Goal: Task Accomplishment & Management: Manage account settings

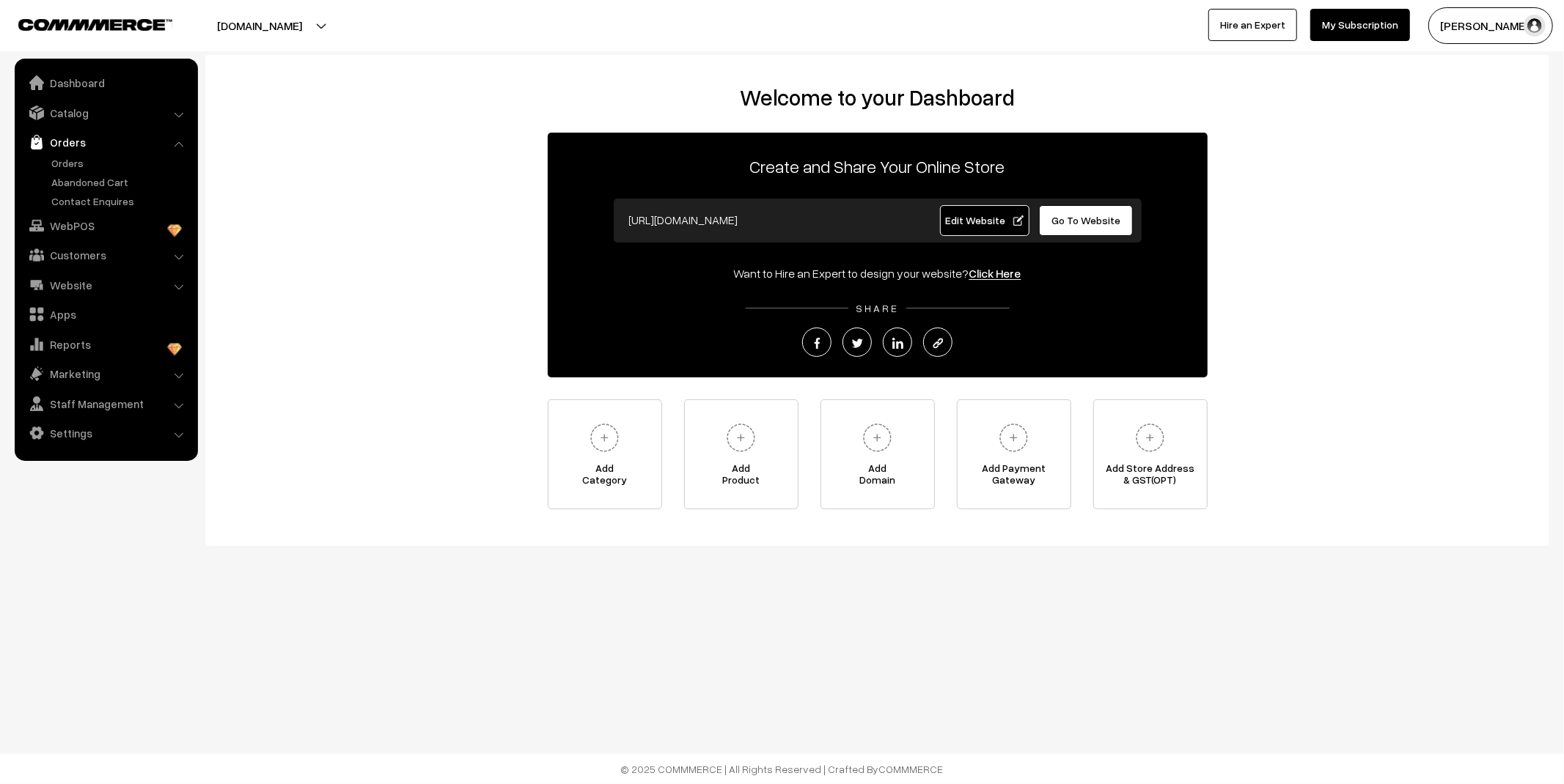
click at [73, 167] on link "Orders" at bounding box center [120, 163] width 145 height 16
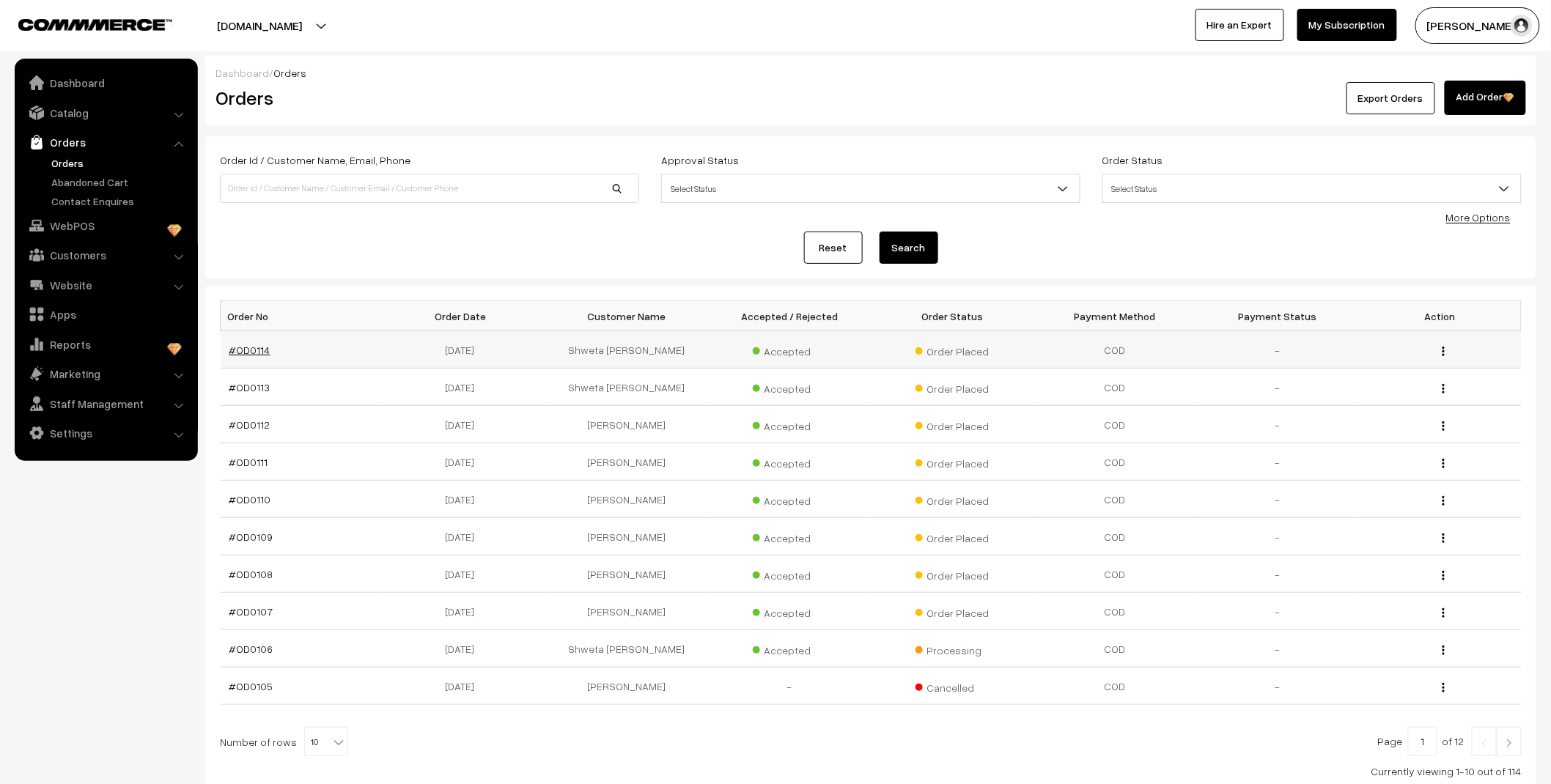
click at [258, 353] on link "#OD0114" at bounding box center [250, 350] width 41 height 12
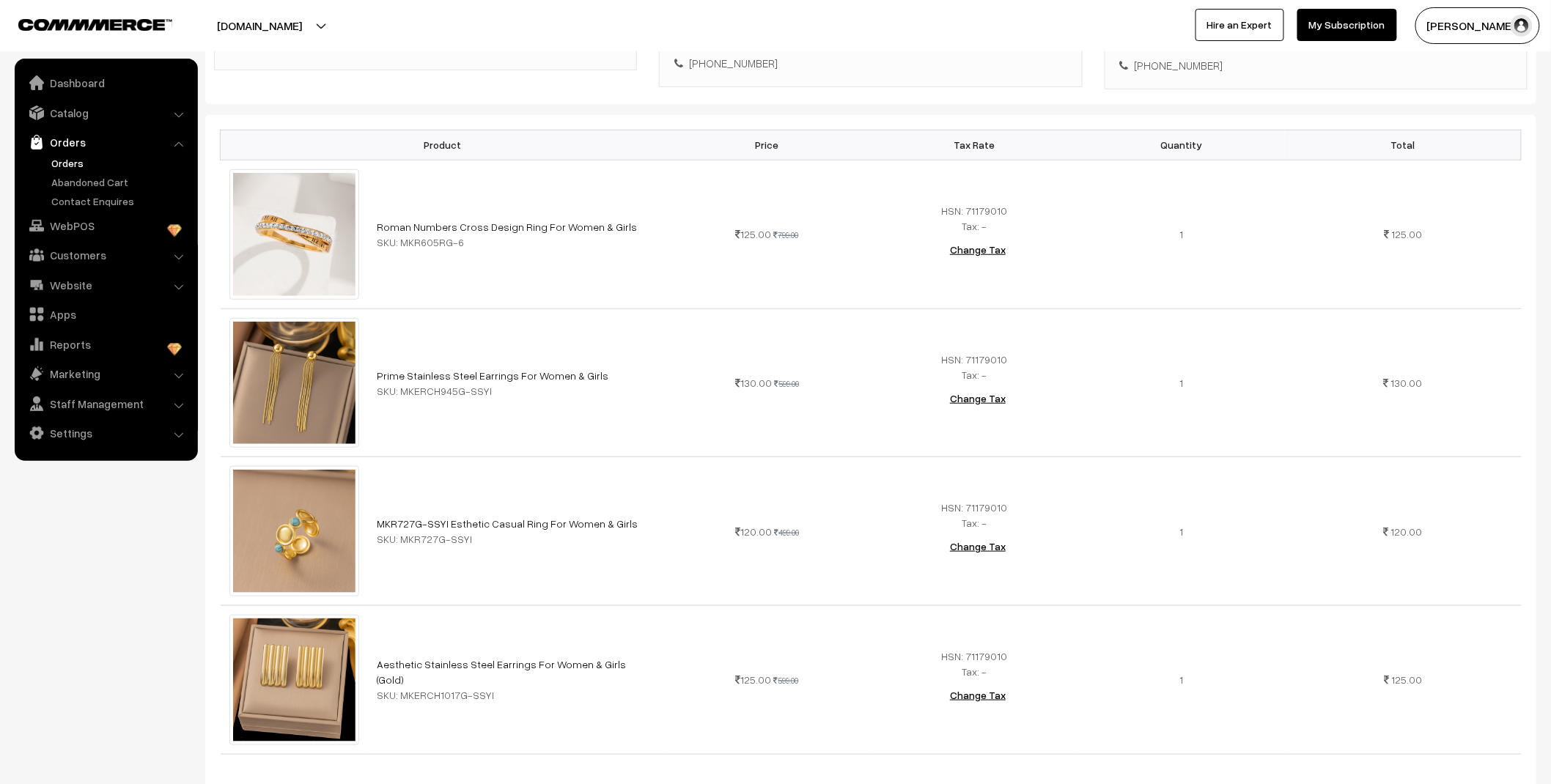
scroll to position [325, 0]
click at [95, 77] on link "Dashboard" at bounding box center [106, 83] width 174 height 26
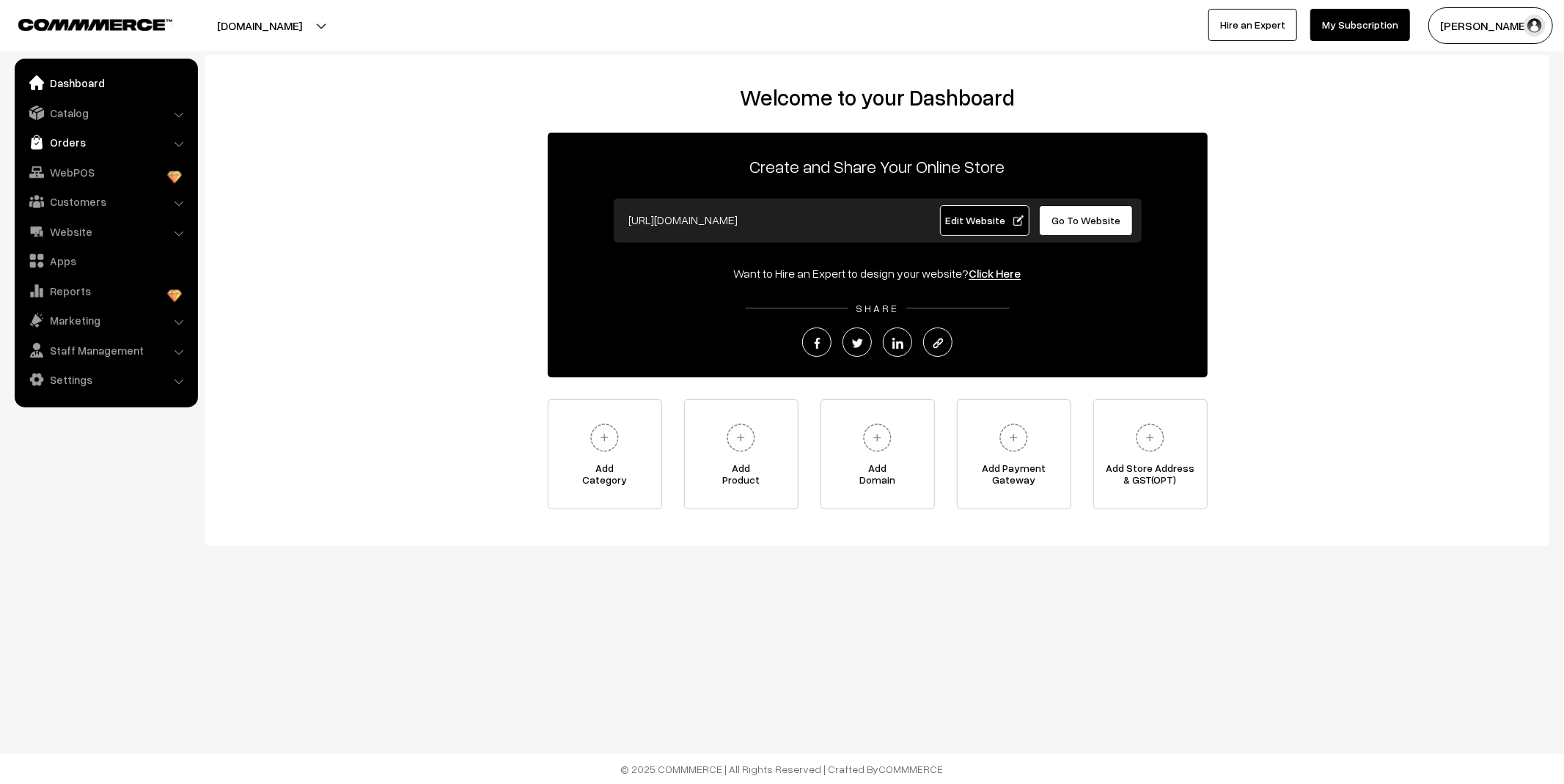
click at [91, 143] on link "Orders" at bounding box center [106, 142] width 174 height 26
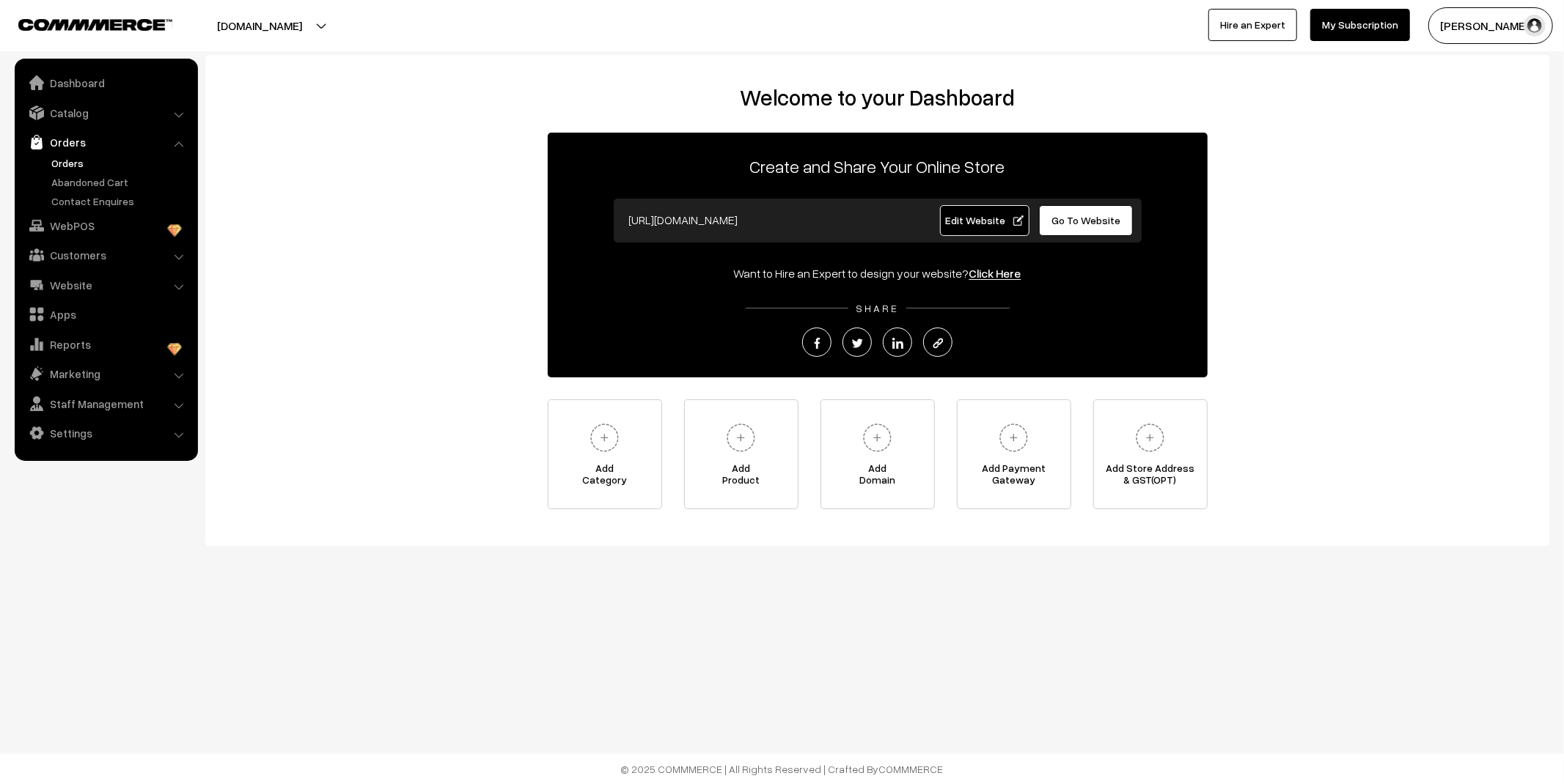
click at [70, 156] on link "Orders" at bounding box center [120, 163] width 145 height 16
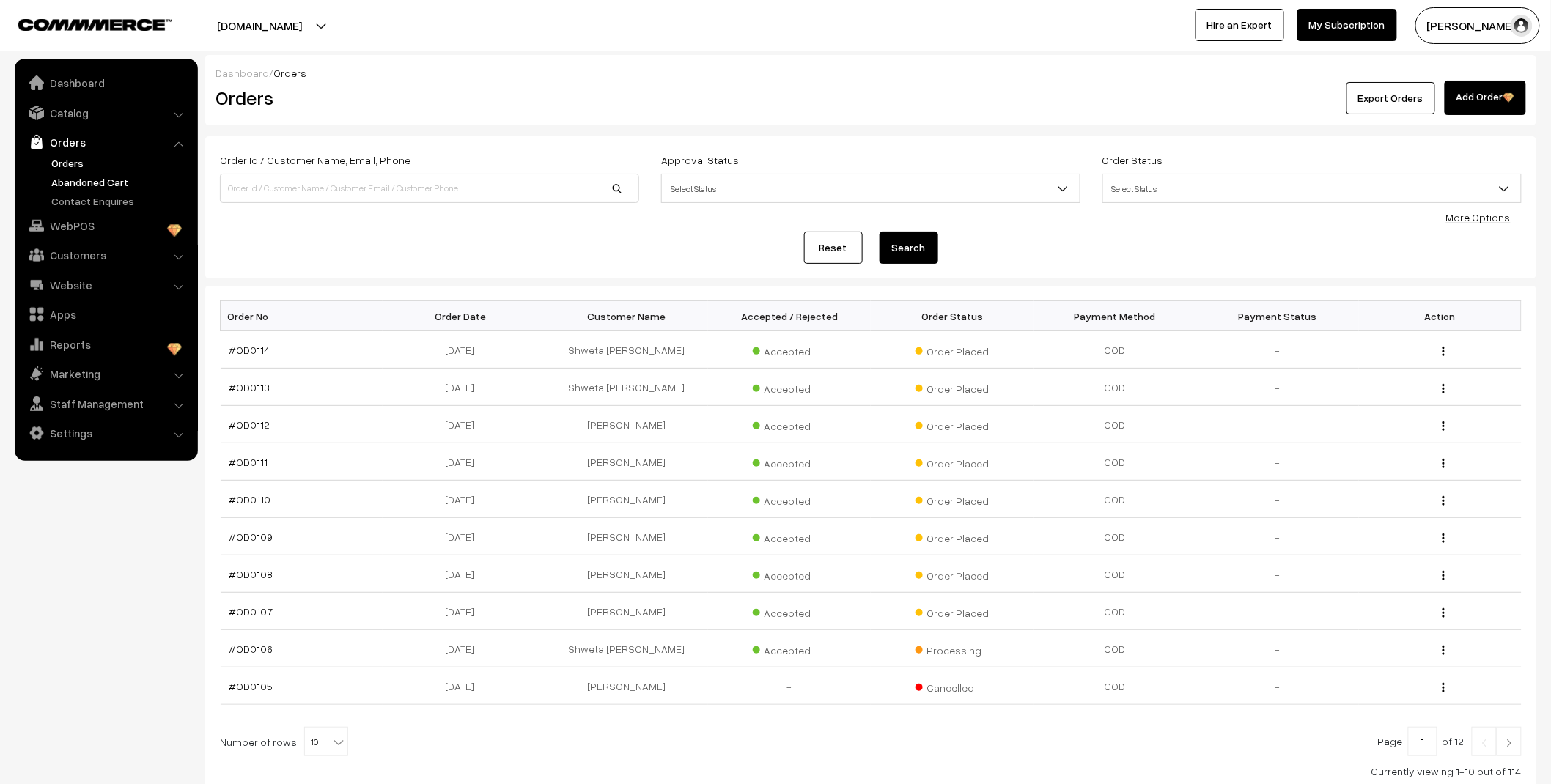
click at [86, 181] on link "Abandoned Cart" at bounding box center [120, 182] width 145 height 16
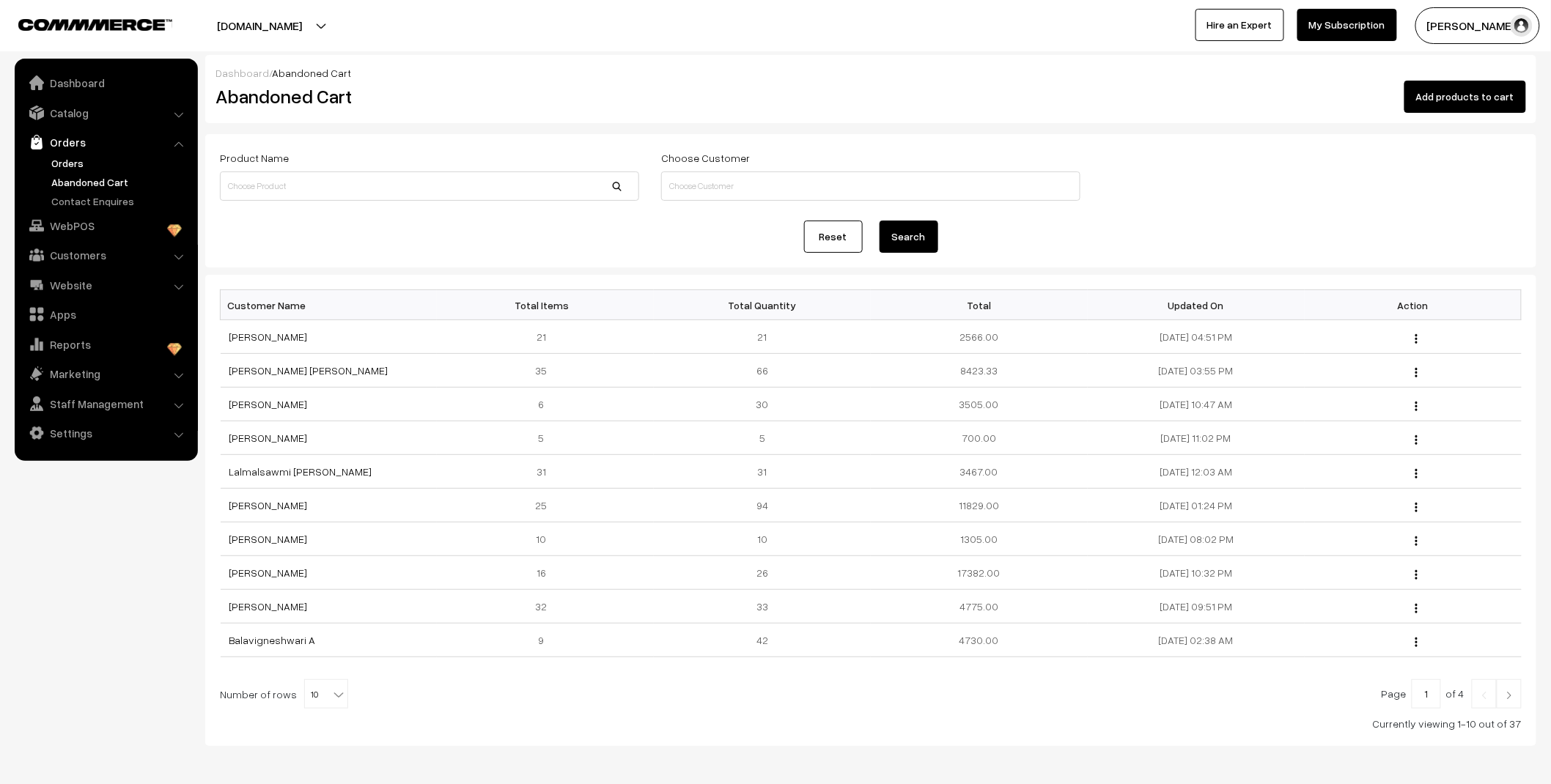
click at [78, 160] on link "Orders" at bounding box center [120, 163] width 145 height 16
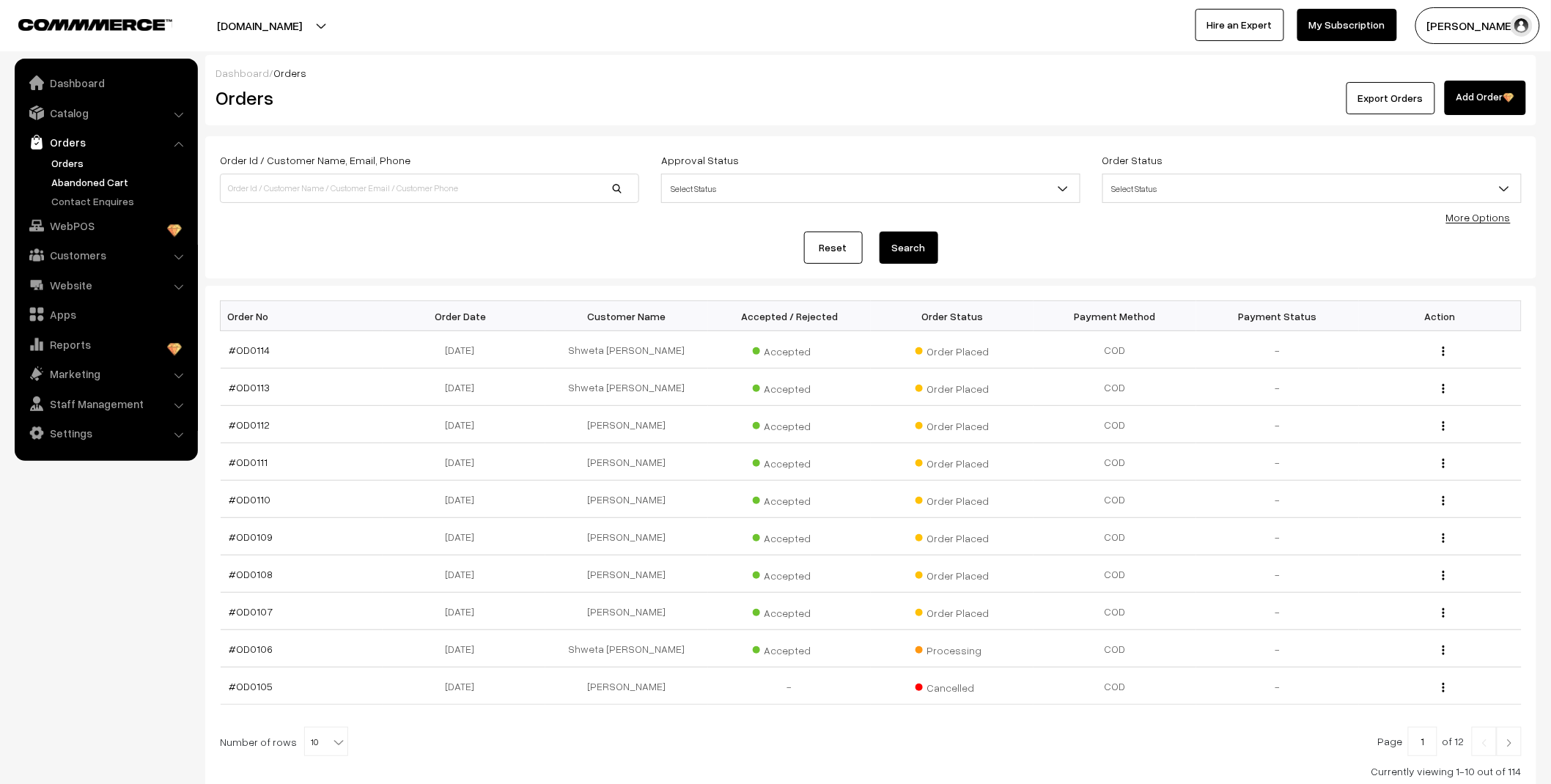
click at [121, 184] on link "Abandoned Cart" at bounding box center [120, 182] width 145 height 16
